Goal: Task Accomplishment & Management: Use online tool/utility

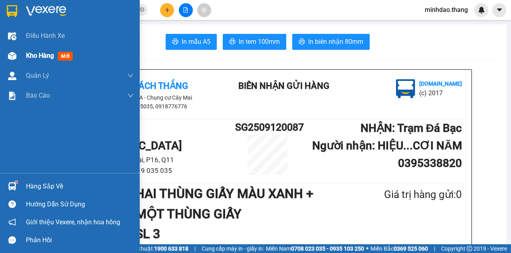
click at [18, 50] on div at bounding box center [12, 56] width 14 height 14
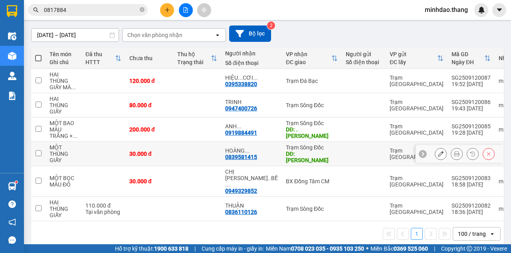
scroll to position [65, 0]
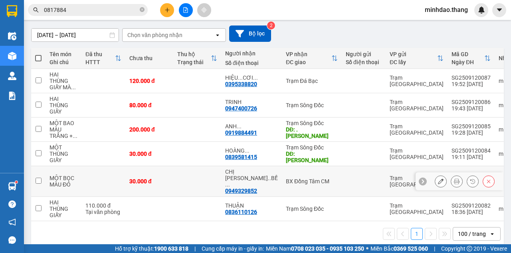
click at [44, 173] on td at bounding box center [38, 181] width 14 height 31
checkbox input "true"
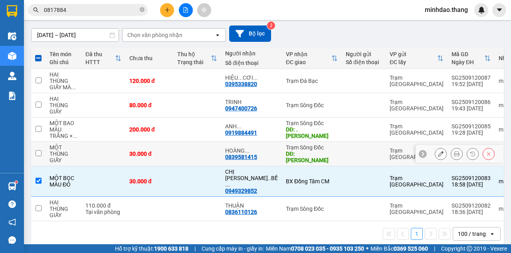
click at [44, 153] on td at bounding box center [38, 154] width 14 height 24
checkbox input "true"
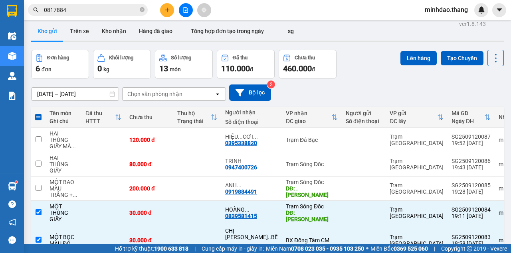
scroll to position [0, 0]
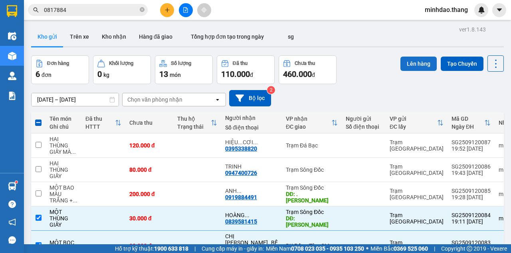
click at [402, 59] on button "Lên hàng" at bounding box center [418, 64] width 36 height 14
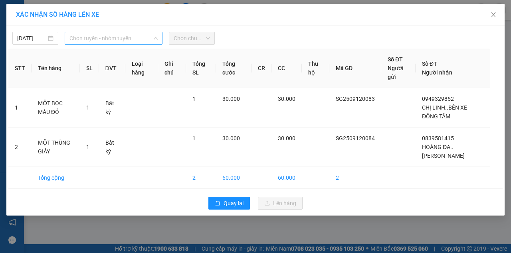
click at [113, 43] on span "Chọn tuyến - nhóm tuyến" at bounding box center [113, 38] width 88 height 12
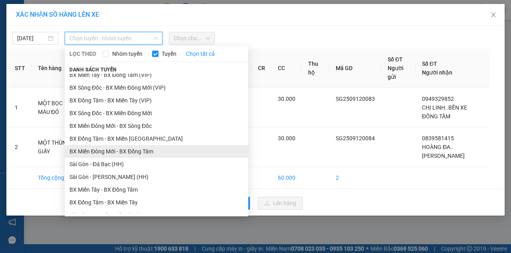
scroll to position [26, 0]
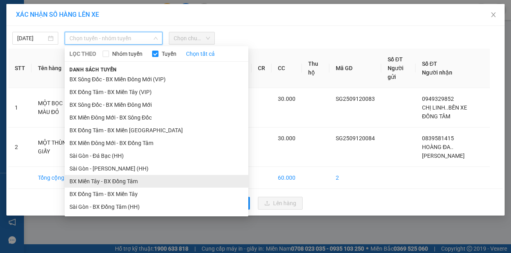
click at [110, 178] on li "BX Miền Tây - BX Đồng Tâm" at bounding box center [156, 181] width 183 height 13
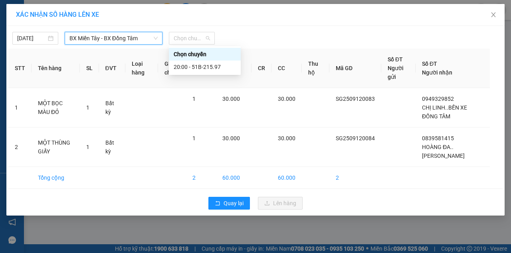
drag, startPoint x: 185, startPoint y: 34, endPoint x: 181, endPoint y: 47, distance: 14.0
click at [185, 35] on span "Chọn chuyến" at bounding box center [191, 38] width 36 height 12
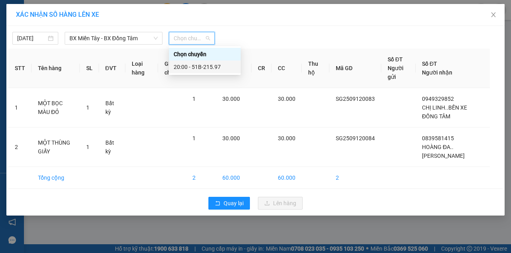
click at [179, 67] on div "20:00 - 51B-215.97" at bounding box center [204, 67] width 62 height 9
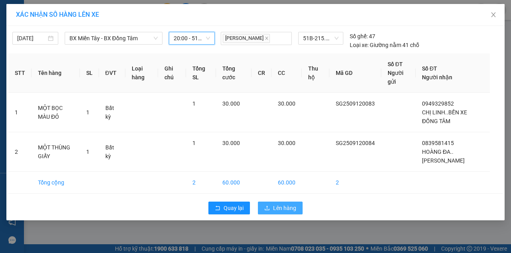
click at [286, 211] on span "Lên hàng" at bounding box center [284, 208] width 23 height 9
click at [258, 202] on button "Lên hàng" at bounding box center [280, 208] width 45 height 13
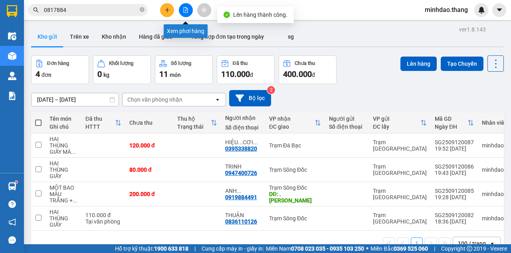
click at [181, 12] on button at bounding box center [186, 10] width 14 height 14
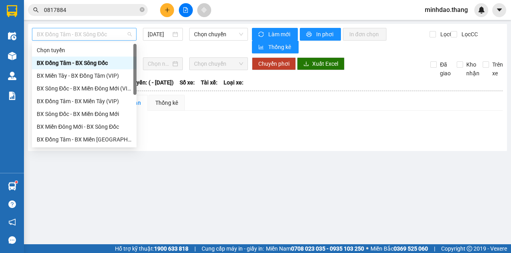
click at [95, 37] on span "BX Đồng Tâm - BX Sông Đốc" at bounding box center [84, 34] width 95 height 12
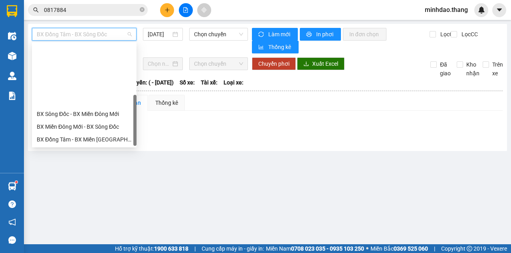
scroll to position [77, 0]
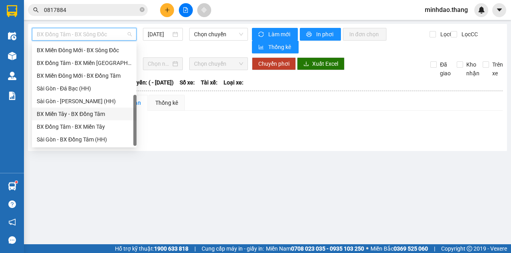
click at [77, 112] on div "BX Miền Tây - BX Đồng Tâm" at bounding box center [84, 114] width 95 height 9
type input "[DATE]"
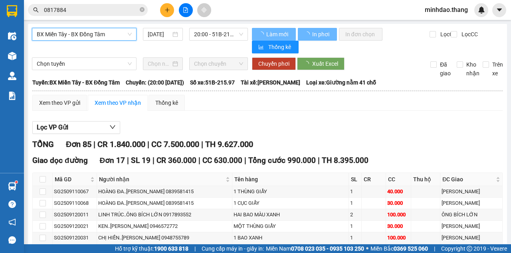
click at [213, 30] on span "20:00 - 51B-215.97" at bounding box center [218, 34] width 49 height 12
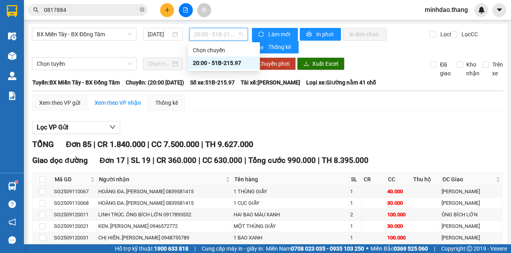
click at [205, 62] on div "20:00 - 51B-215.97" at bounding box center [224, 63] width 62 height 9
